Goal: Communication & Community: Connect with others

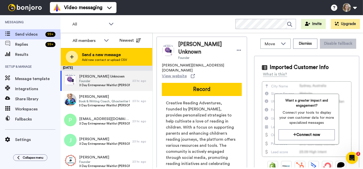
click at [124, 58] on span "Add new contact or upload CSV" at bounding box center [104, 60] width 45 height 4
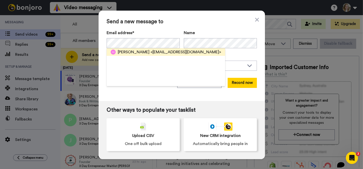
click at [143, 51] on span "[PERSON_NAME]" at bounding box center [134, 52] width 32 height 6
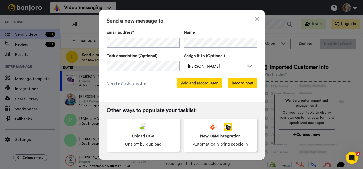
click at [191, 86] on button "Add and record later" at bounding box center [199, 83] width 44 height 10
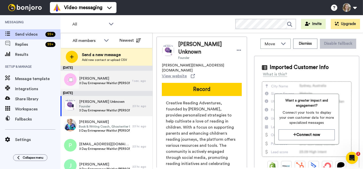
click at [120, 78] on span "[PERSON_NAME]" at bounding box center [104, 78] width 51 height 5
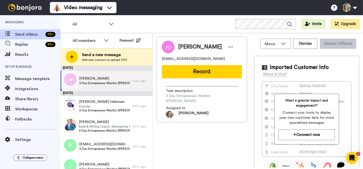
click at [108, 78] on span "[PERSON_NAME]" at bounding box center [104, 78] width 51 height 5
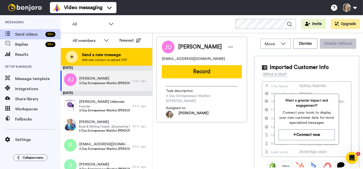
click at [116, 56] on span "Send a new message" at bounding box center [104, 55] width 45 height 6
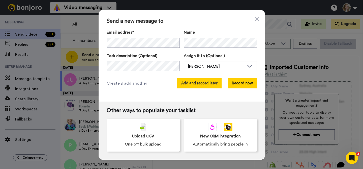
click at [181, 82] on button "Add and record later" at bounding box center [199, 83] width 44 height 10
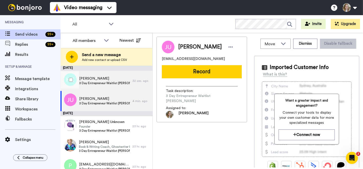
click at [119, 81] on span "[PERSON_NAME]" at bounding box center [104, 78] width 51 height 5
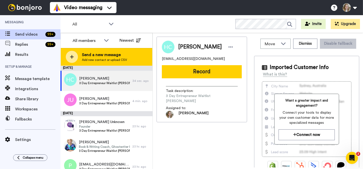
click at [117, 57] on span "Send a new message" at bounding box center [104, 55] width 45 height 6
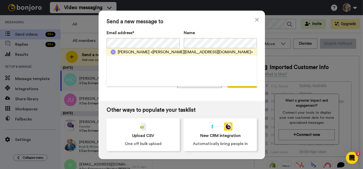
click at [140, 51] on span "[PERSON_NAME]" at bounding box center [134, 52] width 32 height 6
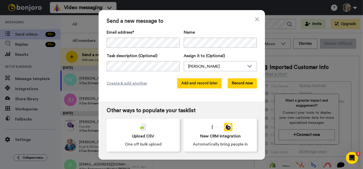
click at [212, 84] on button "Add and record later" at bounding box center [199, 83] width 44 height 10
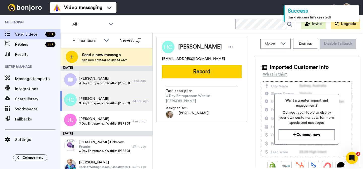
click at [112, 77] on span "[PERSON_NAME]" at bounding box center [104, 78] width 51 height 5
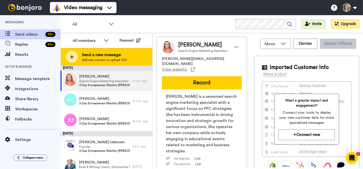
click at [125, 55] on span "Send a new message" at bounding box center [104, 55] width 45 height 6
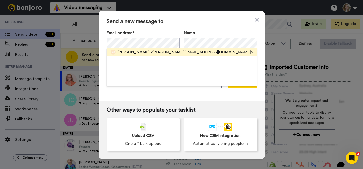
click at [133, 51] on span "[PERSON_NAME]" at bounding box center [134, 52] width 32 height 6
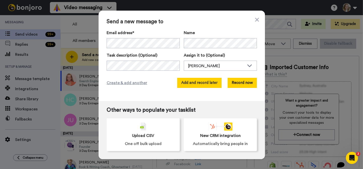
click at [192, 82] on button "Add and record later" at bounding box center [199, 83] width 44 height 10
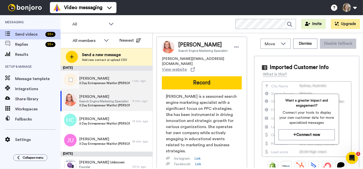
click at [106, 79] on span "[PERSON_NAME]" at bounding box center [104, 78] width 51 height 5
